Goal: Check status

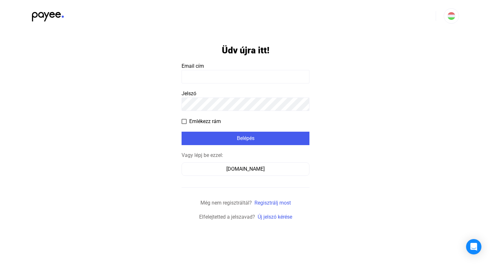
click at [230, 73] on input at bounding box center [245, 76] width 128 height 13
click at [226, 75] on input at bounding box center [245, 76] width 128 height 13
